Goal: Task Accomplishment & Management: Complete application form

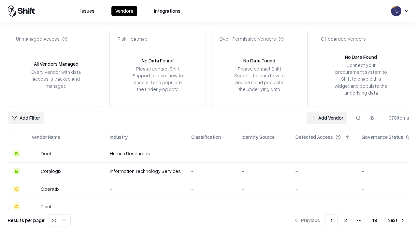
click at [327, 118] on link "Add Vendor" at bounding box center [326, 118] width 41 height 12
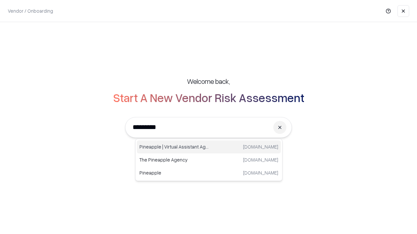
click at [209, 147] on div "Pineapple | Virtual Assistant Agency trypineapple.com" at bounding box center [209, 147] width 144 height 13
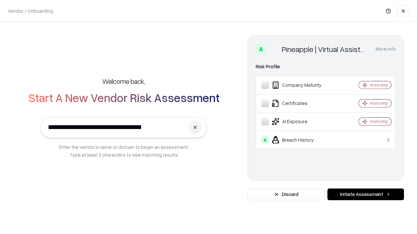
type input "**********"
click at [365, 195] on button "Initiate Assessment" at bounding box center [365, 195] width 76 height 12
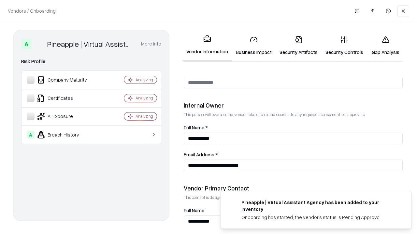
scroll to position [337, 0]
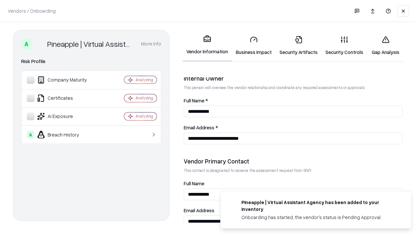
click at [254, 46] on link "Business Impact" at bounding box center [254, 46] width 44 height 30
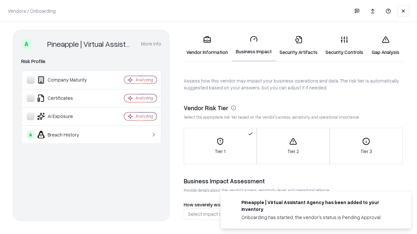
click at [298, 46] on link "Security Artifacts" at bounding box center [298, 46] width 46 height 30
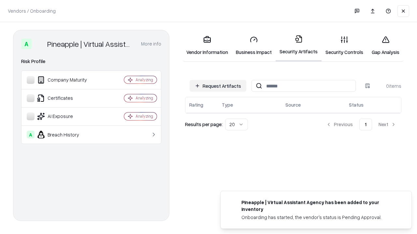
click at [218, 86] on button "Request Artifacts" at bounding box center [217, 86] width 57 height 12
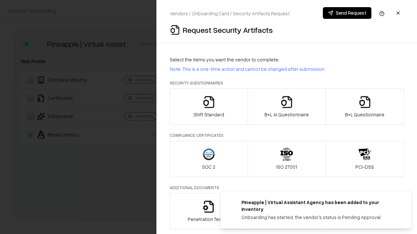
click at [208, 107] on icon "button" at bounding box center [208, 102] width 13 height 13
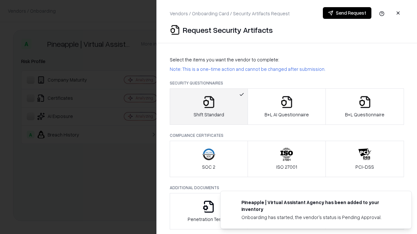
click at [347, 13] on button "Send Request" at bounding box center [347, 13] width 49 height 12
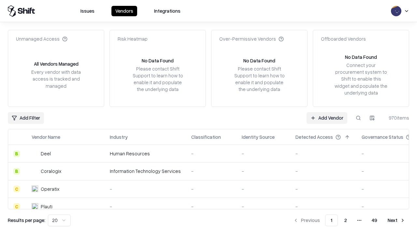
click at [358, 118] on button at bounding box center [358, 118] width 12 height 12
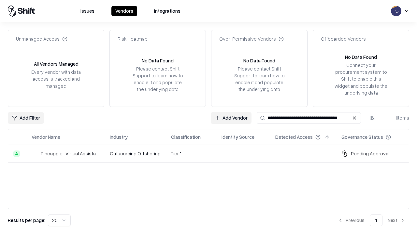
type input "**********"
click at [212, 154] on td "Tier 1" at bounding box center [191, 154] width 50 height 18
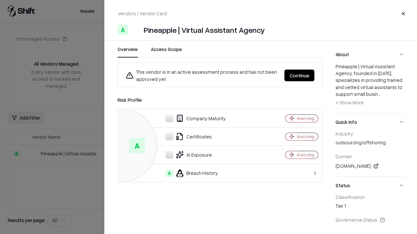
click at [299, 76] on button "Continue" at bounding box center [299, 76] width 30 height 12
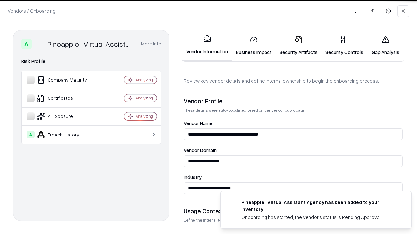
click at [298, 46] on link "Security Artifacts" at bounding box center [298, 46] width 46 height 30
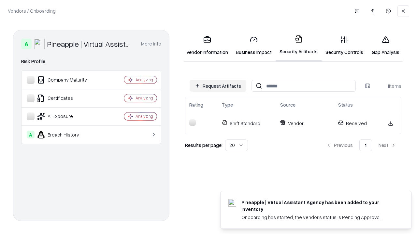
click at [385, 46] on link "Gap Analysis" at bounding box center [385, 46] width 37 height 30
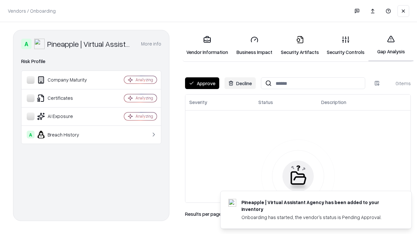
click at [202, 83] on button "Approve" at bounding box center [202, 83] width 34 height 12
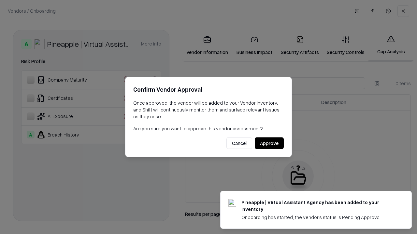
click at [269, 143] on button "Approve" at bounding box center [269, 144] width 29 height 12
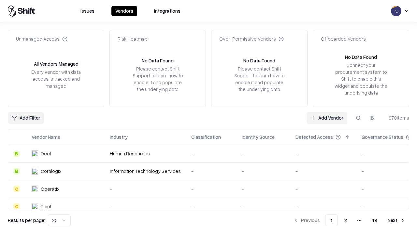
type input "**********"
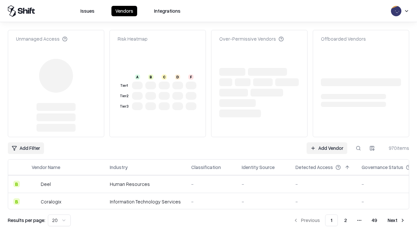
click at [327, 143] on link "Add Vendor" at bounding box center [326, 149] width 41 height 12
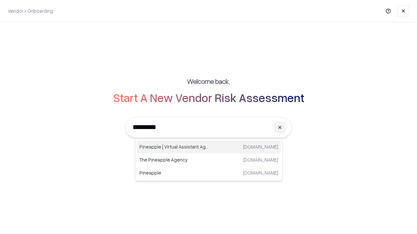
click at [209, 147] on div "Pineapple | Virtual Assistant Agency trypineapple.com" at bounding box center [209, 147] width 144 height 13
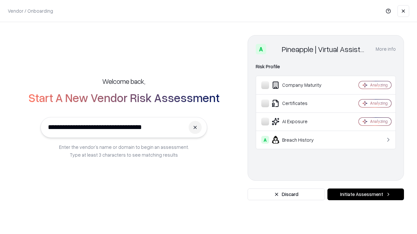
type input "**********"
click at [365, 195] on button "Initiate Assessment" at bounding box center [365, 195] width 76 height 12
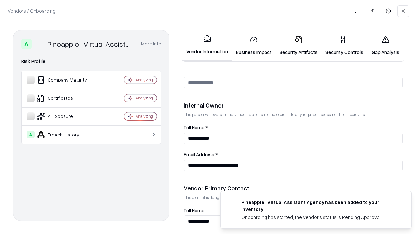
scroll to position [337, 0]
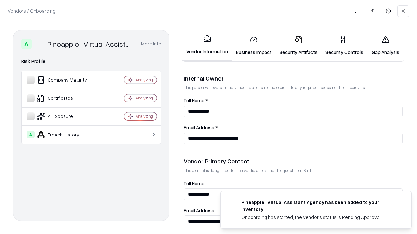
click at [385, 46] on link "Gap Analysis" at bounding box center [385, 46] width 37 height 30
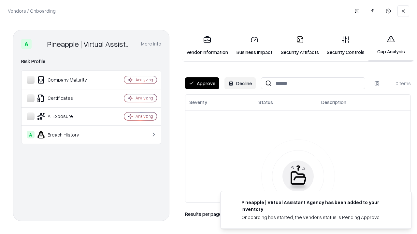
click at [202, 83] on button "Approve" at bounding box center [202, 83] width 34 height 12
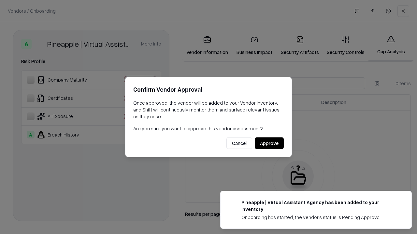
click at [269, 143] on button "Approve" at bounding box center [269, 144] width 29 height 12
